Goal: Communication & Community: Answer question/provide support

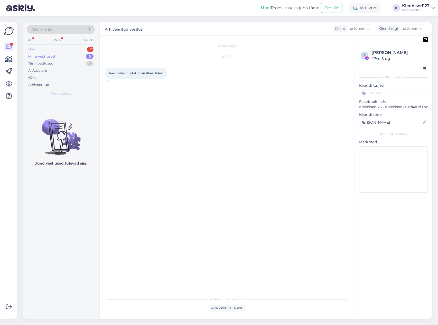
click at [51, 47] on div "Uus 1" at bounding box center [60, 49] width 67 height 7
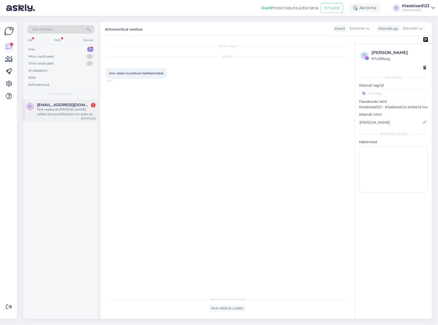
click at [51, 108] on div "Tere veelkord! [PERSON_NAME] tellida üks pudelikleebis mis ajaks see minuni jõu…" at bounding box center [66, 111] width 59 height 9
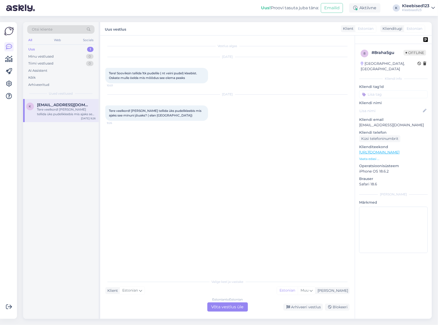
click at [222, 305] on div "Estonian to Estonian Võta vestlus üle" at bounding box center [227, 306] width 41 height 9
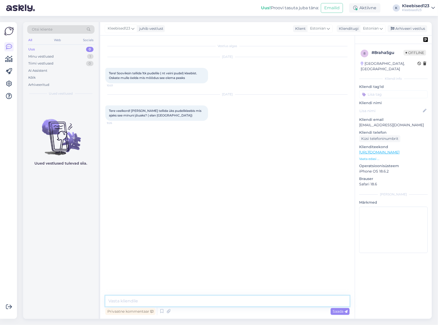
click at [189, 301] on textarea at bounding box center [227, 301] width 244 height 11
type textarea "Kleebised valmivad 1-2 tööpäevaga - ehk siis kui kujundus trükiks sobiv eeldata…"
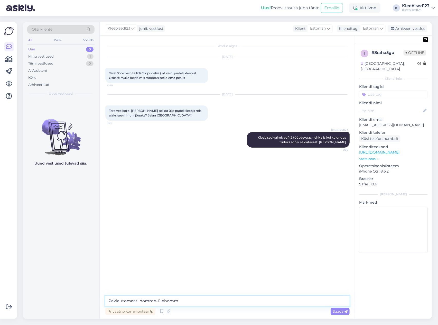
type textarea "Pakiautomaati homme-ülehomme"
type textarea "Kui aeg on kriitiline, soovitame alati ise järgi tulla, et [PERSON_NAME]"
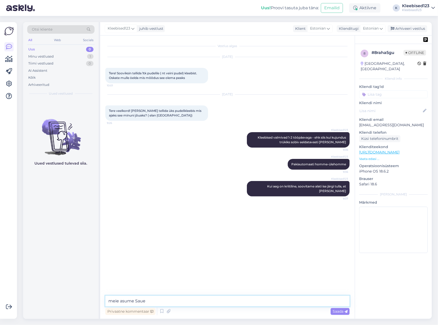
type textarea "meie asume Sauel"
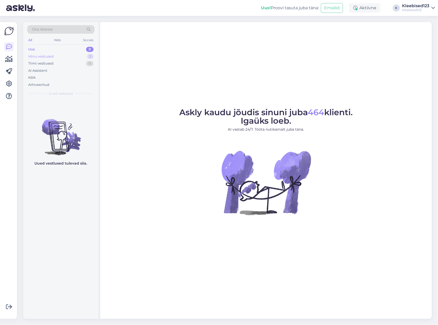
click at [64, 55] on div "Minu vestlused 1" at bounding box center [60, 56] width 67 height 7
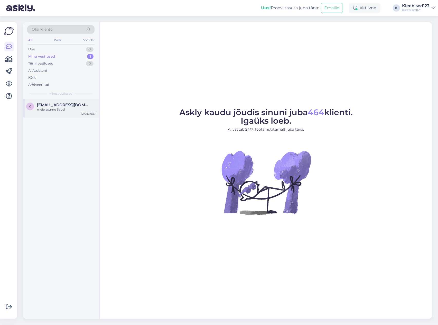
click at [60, 108] on div "meie asume Sauel" at bounding box center [66, 109] width 59 height 5
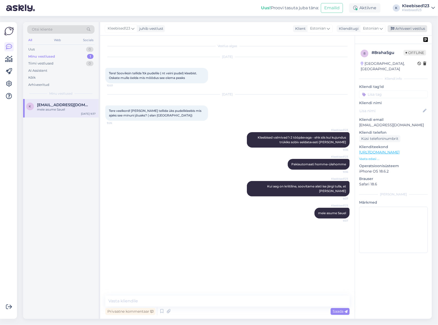
click at [415, 26] on div "Arhiveeri vestlus" at bounding box center [408, 28] width 40 height 7
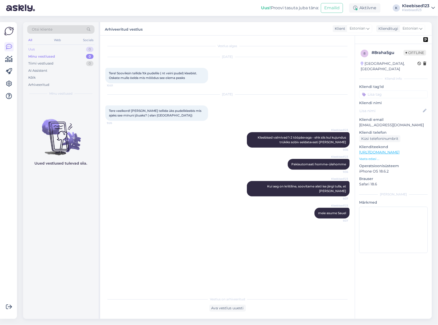
click at [54, 52] on div "Uus 0" at bounding box center [60, 49] width 67 height 7
